Goal: Information Seeking & Learning: Learn about a topic

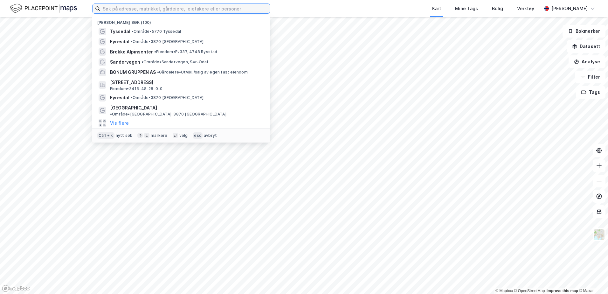
click at [161, 10] on input at bounding box center [185, 9] width 170 height 10
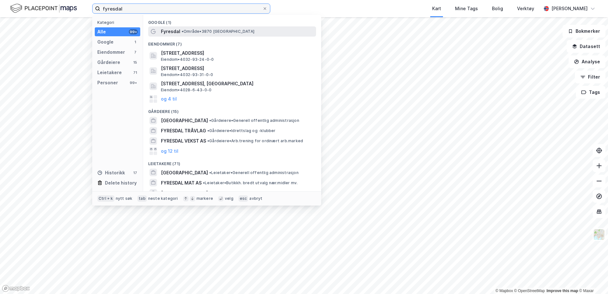
type input "fyresdal"
click at [192, 31] on span "• Område • 3870 [GEOGRAPHIC_DATA]" at bounding box center [218, 31] width 73 height 5
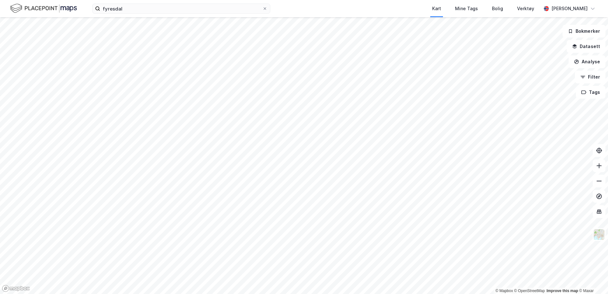
click at [383, 294] on html "fyresdal Kart Mine Tags Bolig Verktøy [PERSON_NAME] © Mapbox © OpenStreetMap Im…" at bounding box center [304, 147] width 608 height 294
click at [297, 294] on html "fyresdal Kart Mine Tags Bolig Verktøy [PERSON_NAME] © Mapbox © OpenStreetMap Im…" at bounding box center [304, 147] width 608 height 294
click at [315, 294] on html "fyresdal Kart Mine Tags Bolig Verktøy [PERSON_NAME] © Mapbox © OpenStreetMap Im…" at bounding box center [304, 147] width 608 height 294
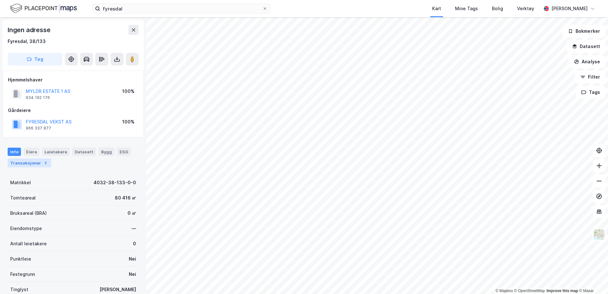
click at [23, 164] on div "Transaksjoner 2" at bounding box center [30, 162] width 44 height 9
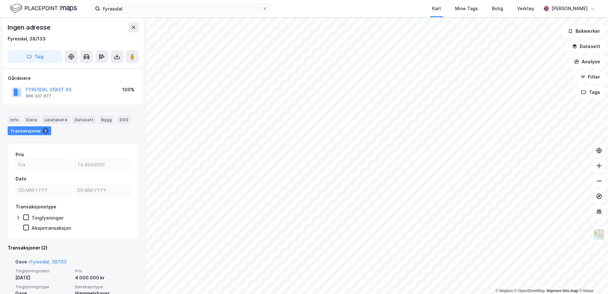
scroll to position [140, 0]
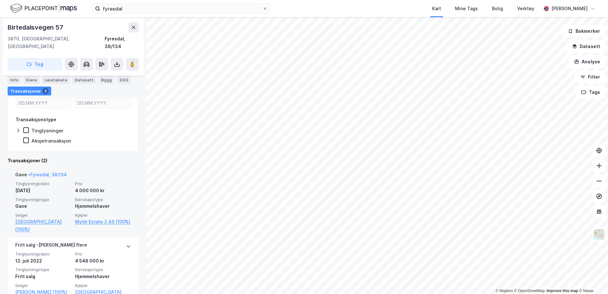
scroll to position [127, 0]
